Goal: Find contact information: Find contact information

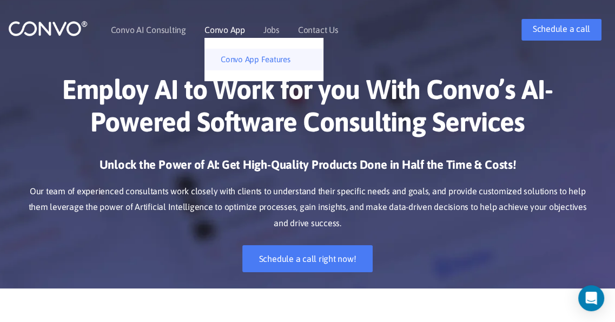
click at [237, 62] on link "Convo App Features" at bounding box center [263, 60] width 119 height 22
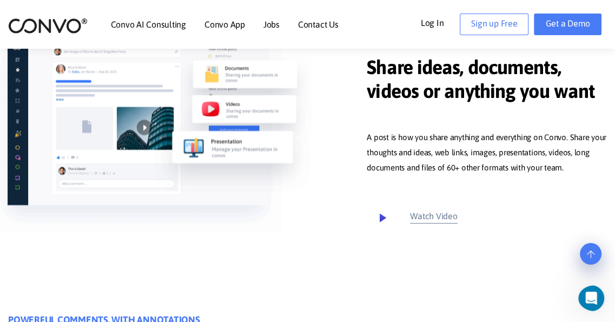
scroll to position [379, 0]
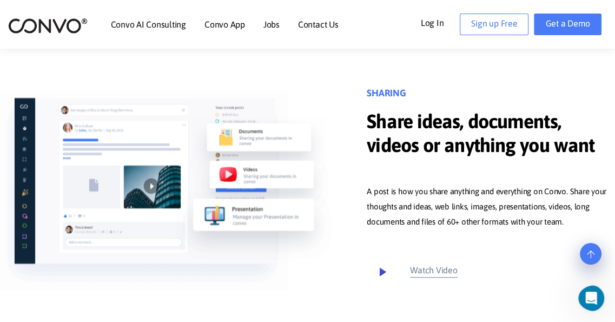
click at [68, 23] on img at bounding box center [48, 25] width 80 height 17
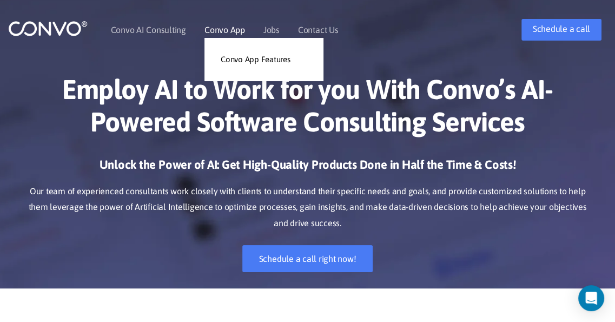
click at [237, 29] on link "Convo App" at bounding box center [224, 29] width 41 height 9
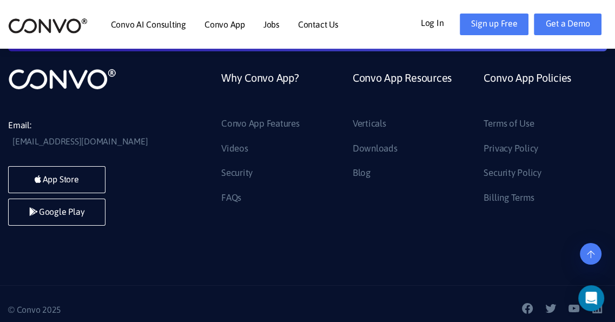
scroll to position [2571, 0]
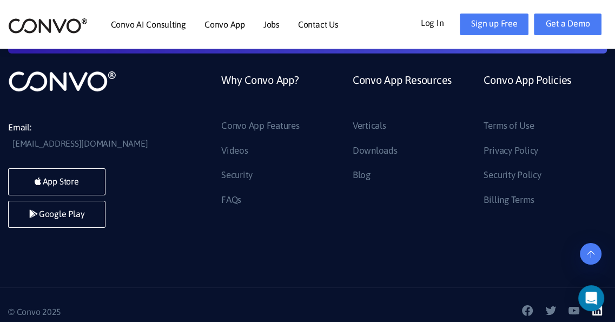
click at [604, 314] on link "linkedin_link" at bounding box center [599, 312] width 16 height 16
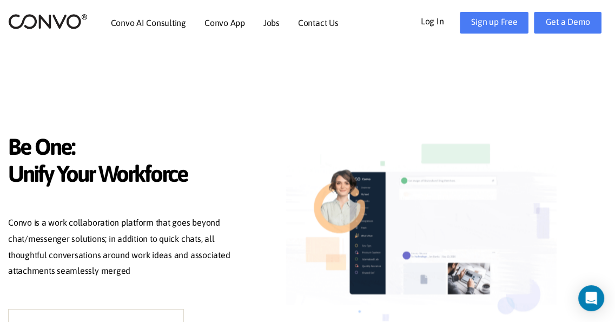
scroll to position [0, 0]
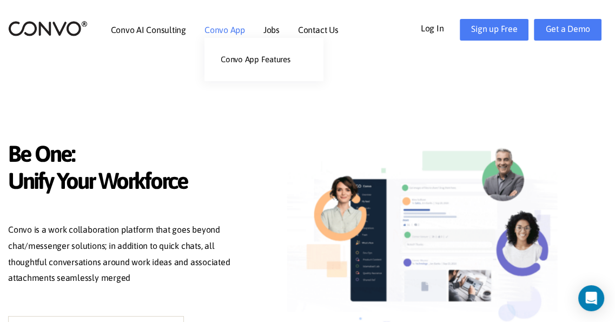
click at [226, 26] on link "Convo App" at bounding box center [224, 29] width 41 height 9
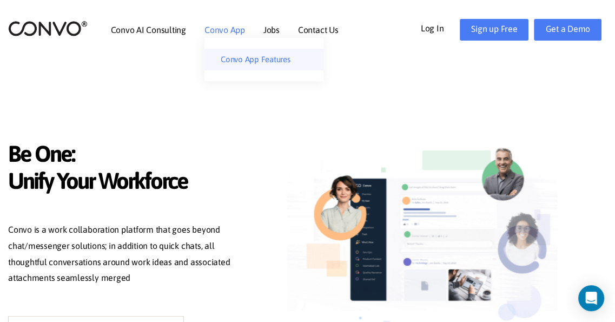
click at [241, 61] on link "Convo App Features" at bounding box center [263, 60] width 119 height 22
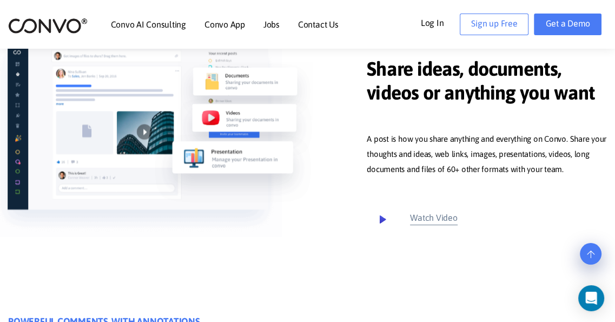
scroll to position [433, 0]
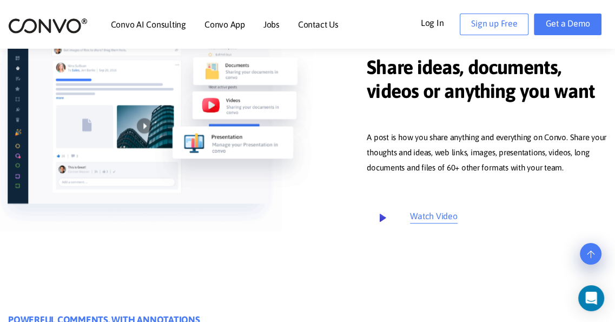
click at [381, 229] on icon at bounding box center [383, 218] width 23 height 23
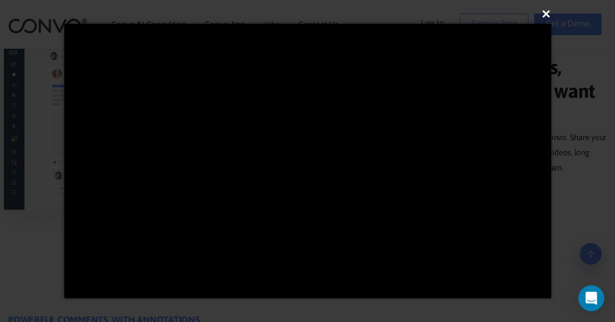
click at [551, 17] on button "×" at bounding box center [311, 14] width 487 height 24
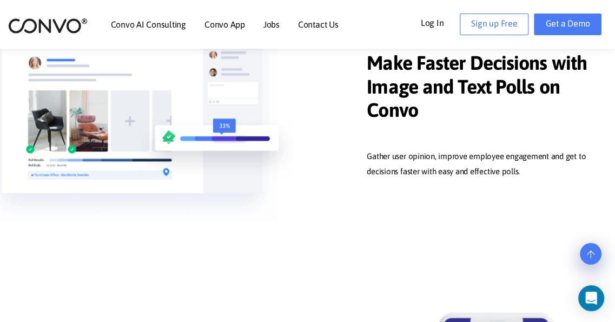
scroll to position [5450, 0]
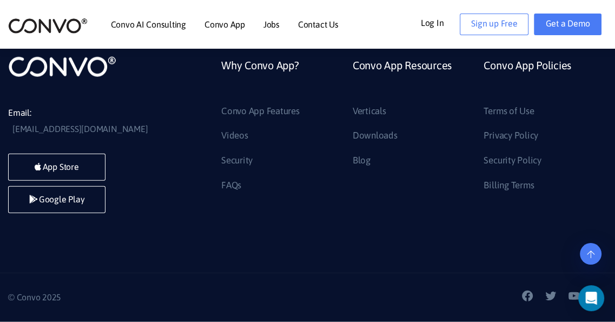
click at [321, 28] on link "Contact Us" at bounding box center [318, 24] width 41 height 9
